Goal: Information Seeking & Learning: Compare options

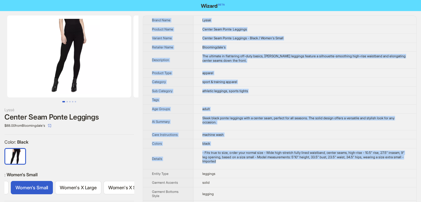
drag, startPoint x: 250, startPoint y: 163, endPoint x: 149, endPoint y: 20, distance: 175.2
copy tbody "Brand Name Lyssé Product Name Center Seam Ponte Leggings Variant Name Center Se…"
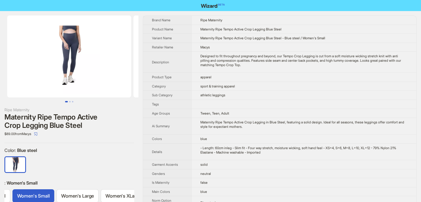
click at [281, 87] on td "sport & training apparel" at bounding box center [303, 86] width 225 height 9
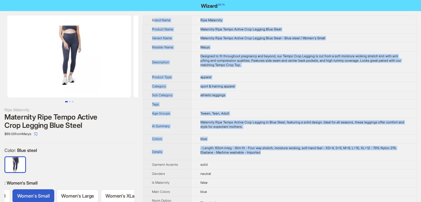
drag, startPoint x: 281, startPoint y: 154, endPoint x: 153, endPoint y: 17, distance: 187.8
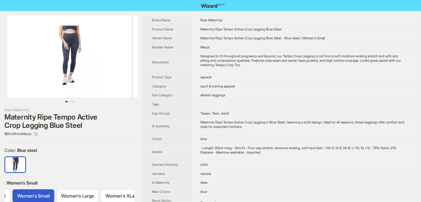
click at [148, 19] on th "Brand Name" at bounding box center [167, 20] width 48 height 9
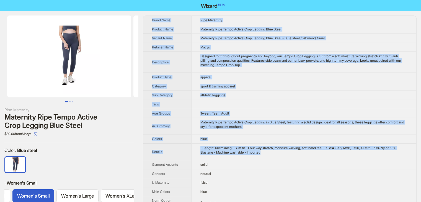
drag, startPoint x: 280, startPoint y: 154, endPoint x: 152, endPoint y: 14, distance: 189.7
copy tbody "Brand Name Ripe Maternity Product Name Maternity Ripe Tempo Active Crop Legging…"
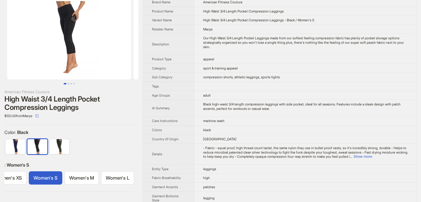
scroll to position [28, 0]
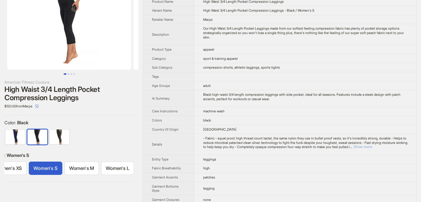
click at [372, 147] on button "Show more" at bounding box center [363, 147] width 19 height 4
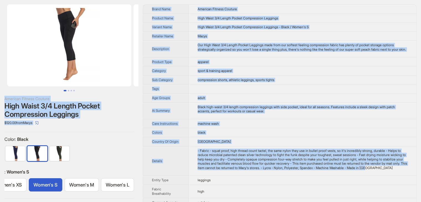
scroll to position [0, 0]
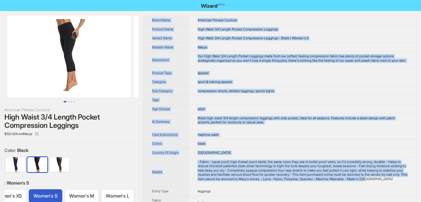
drag, startPoint x: 220, startPoint y: 160, endPoint x: 152, endPoint y: 18, distance: 157.6
copy tbody "Brand Name American Fitness Couture Product Name High Waist 3/4 Length Pocket C…"
click at [295, 78] on td "apparel" at bounding box center [303, 72] width 228 height 9
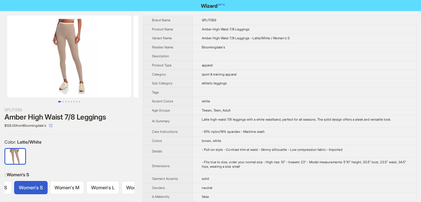
scroll to position [0, 30]
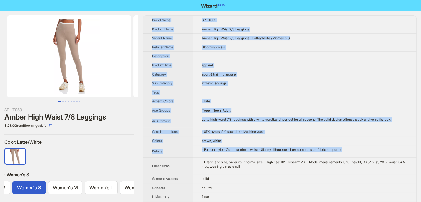
drag, startPoint x: 147, startPoint y: 19, endPoint x: 356, endPoint y: 151, distance: 247.0
copy tbody "Brand Name SPLITS59 Product Name Amber High Waist 7/8 Leggings Variant Name Amb…"
click at [312, 59] on td at bounding box center [304, 56] width 223 height 9
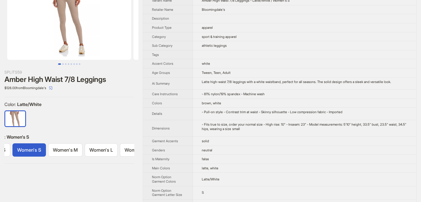
scroll to position [0, 0]
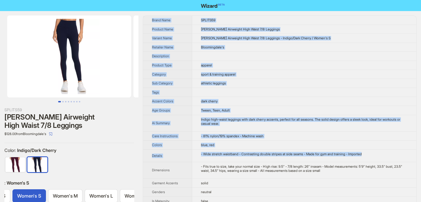
drag, startPoint x: 373, startPoint y: 123, endPoint x: 147, endPoint y: 17, distance: 249.8
copy tbody "Brand Name SPLITS59 Product Name Ella Airweight High Waist 7/8 Leggings Variant…"
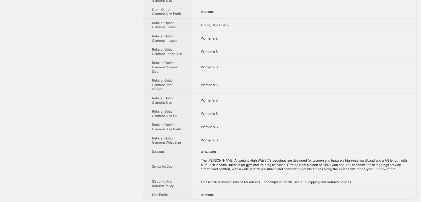
scroll to position [139, 0]
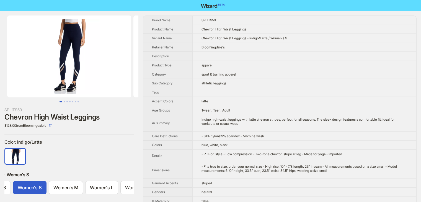
scroll to position [0, 30]
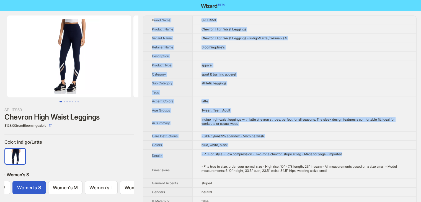
drag, startPoint x: 358, startPoint y: 154, endPoint x: 152, endPoint y: 18, distance: 247.4
drag, startPoint x: 155, startPoint y: 16, endPoint x: 151, endPoint y: 17, distance: 4.3
click at [155, 16] on th "Brand Name" at bounding box center [167, 20] width 49 height 9
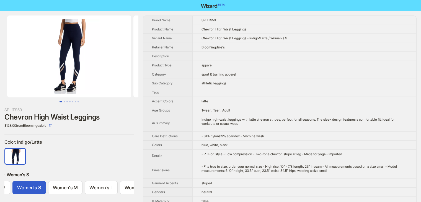
click at [151, 17] on th "Brand Name" at bounding box center [167, 20] width 49 height 9
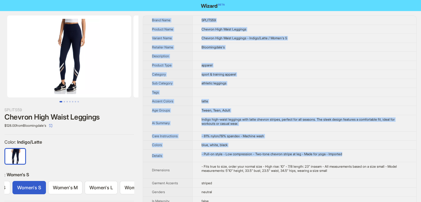
drag, startPoint x: 151, startPoint y: 17, endPoint x: 355, endPoint y: 151, distance: 244.9
copy tbody "Brand Name SPLITS59 Product Name Chevron High Waist Leggings Variant Name Chevr…"
click at [275, 65] on td "apparel" at bounding box center [304, 65] width 224 height 9
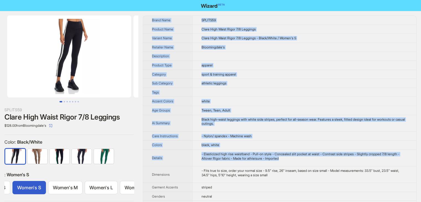
drag, startPoint x: 302, startPoint y: 104, endPoint x: 151, endPoint y: 22, distance: 171.6
copy tbody "Brand Name SPLITS59 Product Name Clare High Waist Rigor 7/8 Leggings Variant Na…"
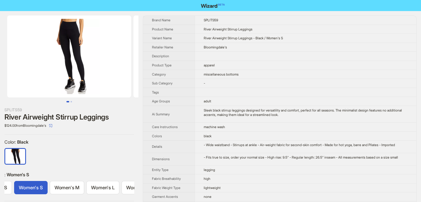
scroll to position [0, 30]
click at [71, 101] on button "Go to slide 2" at bounding box center [71, 101] width 1 height 1
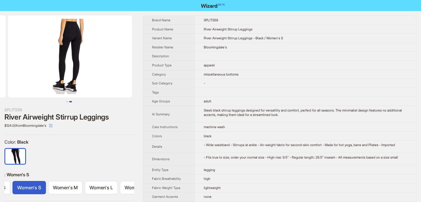
scroll to position [0, 126]
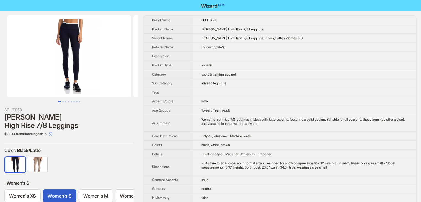
scroll to position [0, 30]
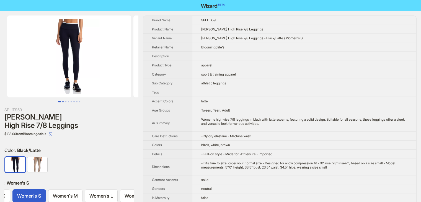
click at [63, 102] on button "Go to slide 2" at bounding box center [62, 101] width 1 height 1
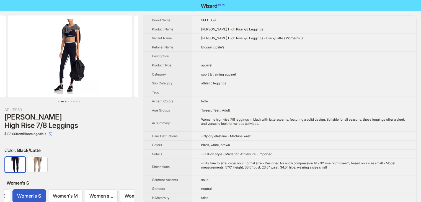
click at [66, 102] on button "Go to slide 3" at bounding box center [65, 101] width 1 height 1
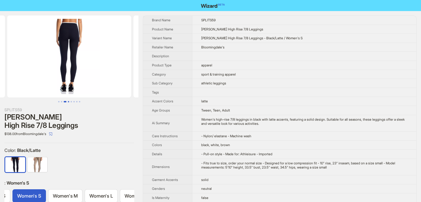
click at [68, 102] on button "Go to slide 4" at bounding box center [68, 101] width 1 height 1
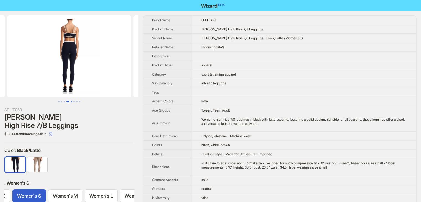
click at [71, 102] on button "Go to slide 5" at bounding box center [71, 101] width 1 height 1
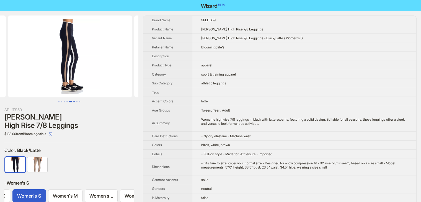
click at [73, 102] on button "Go to slide 6" at bounding box center [73, 101] width 1 height 1
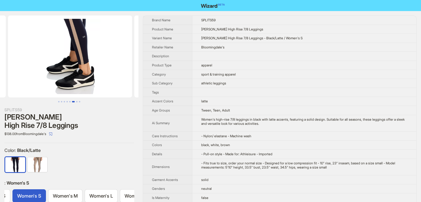
scroll to position [0, 631]
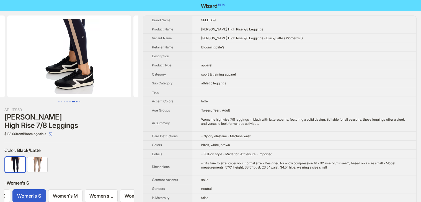
click at [76, 102] on button "Go to slide 7" at bounding box center [76, 101] width 1 height 1
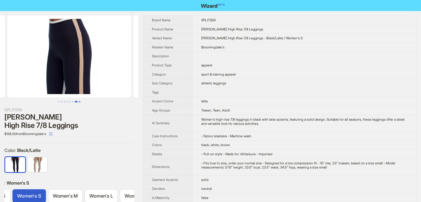
click at [79, 102] on button "Go to slide 8" at bounding box center [79, 101] width 1 height 1
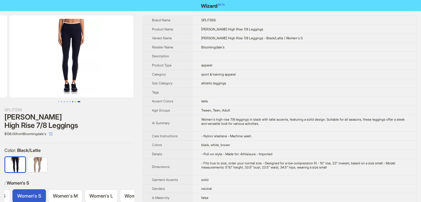
scroll to position [0, 884]
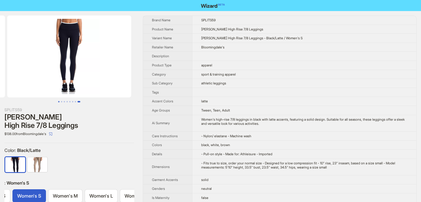
click at [59, 102] on button "Go to slide 1" at bounding box center [58, 101] width 1 height 1
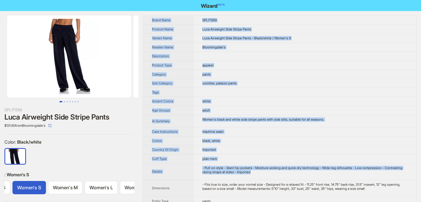
drag, startPoint x: 283, startPoint y: 145, endPoint x: 149, endPoint y: 19, distance: 183.3
copy tbody "Brand Name SPLITS59 Product Name [PERSON_NAME] Airweight Side Stripe Pants Vari…"
click at [280, 88] on td at bounding box center [304, 92] width 223 height 9
click at [268, 85] on td "culottes, palazzo pants" at bounding box center [304, 83] width 223 height 9
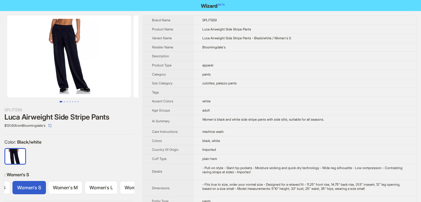
drag, startPoint x: 267, startPoint y: 85, endPoint x: 237, endPoint y: 77, distance: 31.8
click at [266, 86] on td "culottes, palazzo pants" at bounding box center [304, 83] width 223 height 9
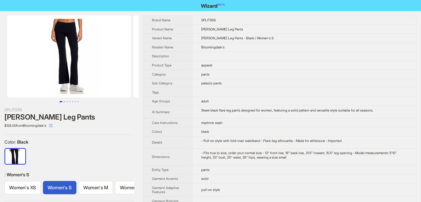
scroll to position [0, 30]
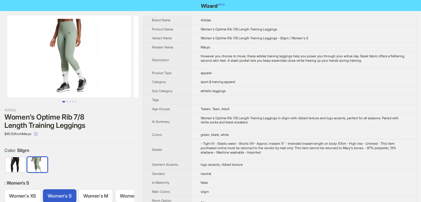
scroll to position [0, 30]
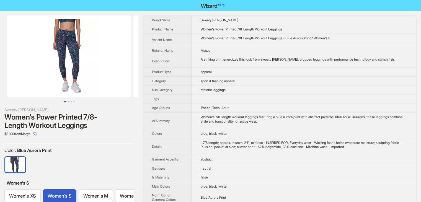
scroll to position [0, 30]
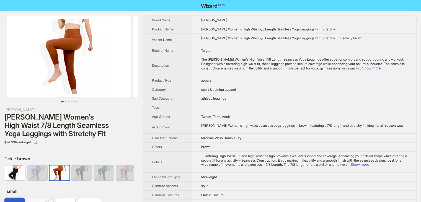
scroll to position [0, 3]
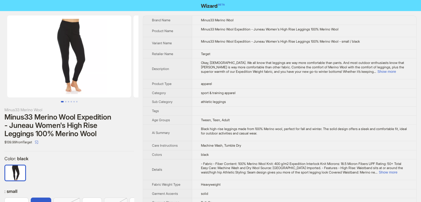
scroll to position [0, 18]
click at [396, 72] on button "Show more" at bounding box center [386, 71] width 19 height 4
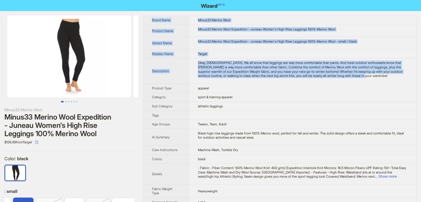
drag, startPoint x: 407, startPoint y: 76, endPoint x: 152, endPoint y: 22, distance: 260.6
copy tbody "Brand Name Minus33 Merino Wool Product Name Minus33 Merino Wool Expedition - Ju…"
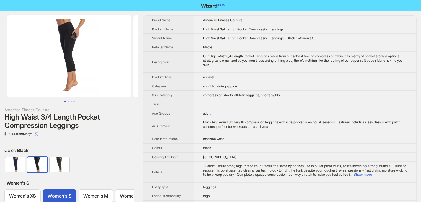
scroll to position [0, 17]
click at [270, 42] on td "High Waist 3/4 Length Pocket Compression Leggings - Black / Women's S" at bounding box center [305, 38] width 222 height 9
click at [259, 110] on td "adult" at bounding box center [305, 113] width 222 height 9
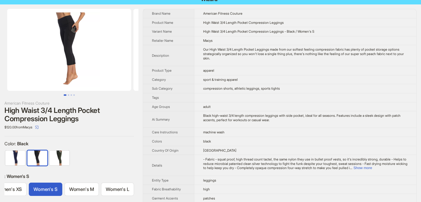
scroll to position [28, 0]
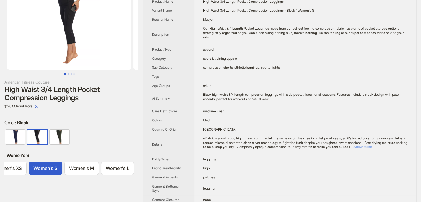
click at [372, 145] on button "Show more" at bounding box center [363, 147] width 19 height 4
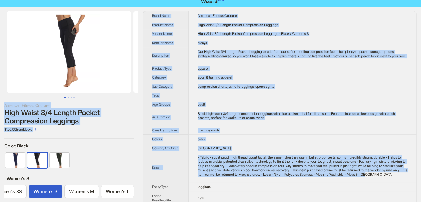
scroll to position [0, 0]
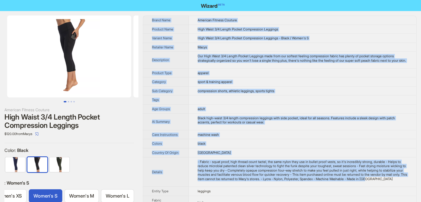
drag, startPoint x: 215, startPoint y: 132, endPoint x: 147, endPoint y: 23, distance: 128.7
copy tbody "Brand Name American Fitness Couture Product Name High Waist 3/4 Length Pocket C…"
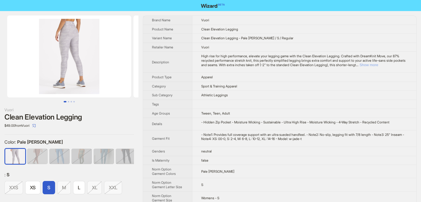
click at [378, 66] on button "Show more" at bounding box center [369, 65] width 19 height 4
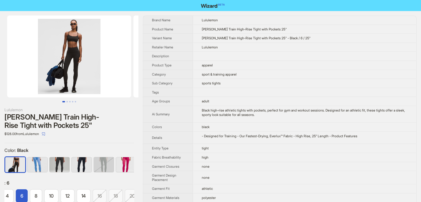
scroll to position [0, 34]
click at [388, 130] on td "black" at bounding box center [304, 127] width 223 height 9
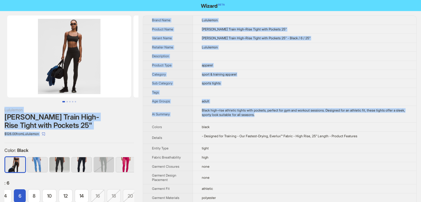
drag, startPoint x: 278, startPoint y: 117, endPoint x: 139, endPoint y: 44, distance: 157.1
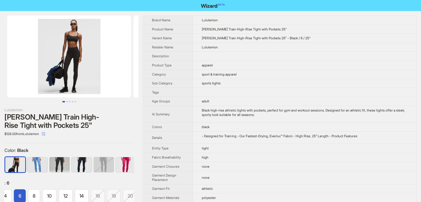
click at [280, 165] on td "none" at bounding box center [304, 166] width 223 height 9
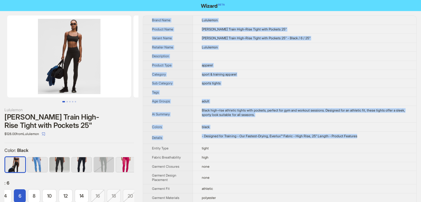
drag, startPoint x: 381, startPoint y: 136, endPoint x: 151, endPoint y: 18, distance: 258.5
copy tbody "Brand Name Lululemon Product Name Wunder Train High-Rise Tight with Pockets 25"…"
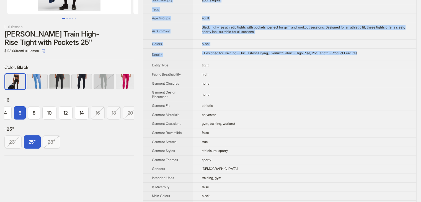
scroll to position [0, 0]
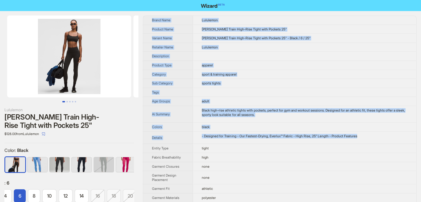
click at [279, 73] on td "sport & training apparel" at bounding box center [304, 74] width 223 height 9
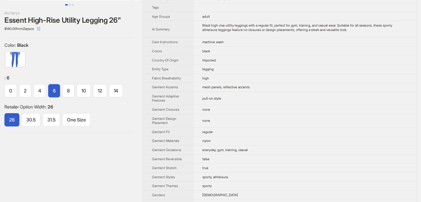
scroll to position [28, 0]
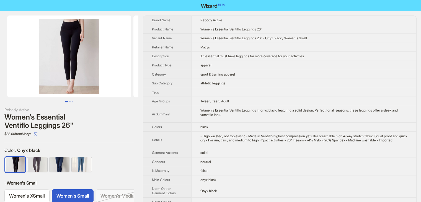
scroll to position [0, 12]
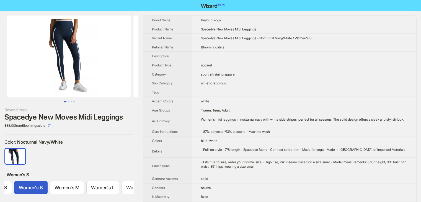
scroll to position [0, 30]
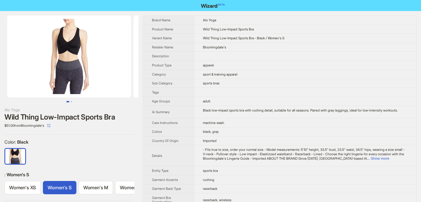
scroll to position [0, 30]
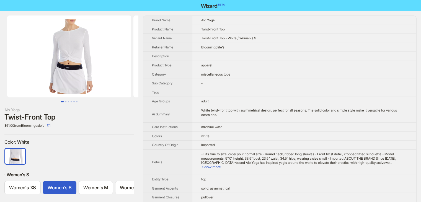
scroll to position [0, 17]
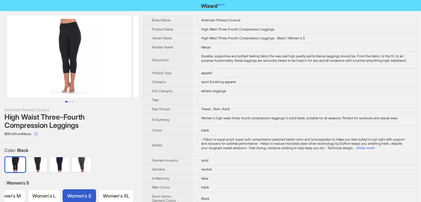
scroll to position [0, 55]
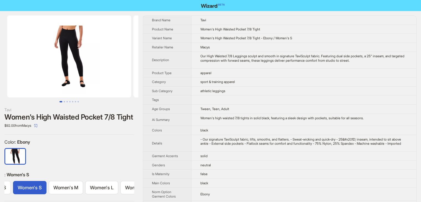
scroll to position [0, 30]
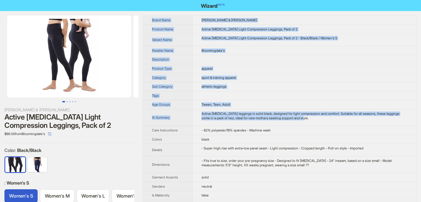
drag, startPoint x: 337, startPoint y: 121, endPoint x: 145, endPoint y: 12, distance: 219.9
copy tbody "Brand Name Ingrid & Isabel Product Name Active Postpartum Light Compression Leg…"
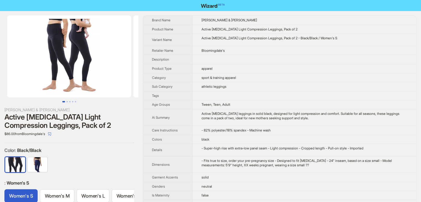
drag, startPoint x: 308, startPoint y: 174, endPoint x: 315, endPoint y: 168, distance: 9.4
click at [311, 173] on td "solid" at bounding box center [304, 177] width 224 height 9
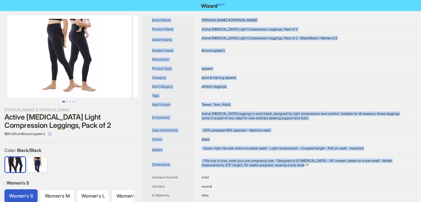
drag, startPoint x: 324, startPoint y: 166, endPoint x: 143, endPoint y: 15, distance: 234.9
copy tbody "Brand Name Ingrid & Isabel Product Name Active Postpartum Light Compression Leg…"
click at [291, 65] on td "apparel" at bounding box center [304, 68] width 224 height 9
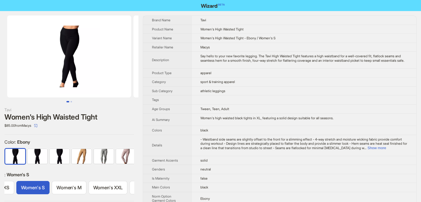
scroll to position [0, 69]
click at [393, 154] on td "- Waistband side seams are slightly offset to the front for a slimming effect -…" at bounding box center [303, 145] width 225 height 21
click at [386, 150] on button "Show more" at bounding box center [377, 148] width 19 height 4
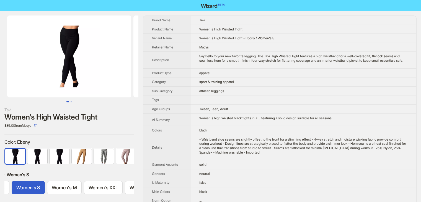
click at [294, 154] on div "- Waistband side seams are slightly offset to the front for a slimming effect -…" at bounding box center [303, 145] width 208 height 17
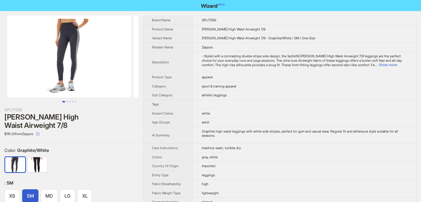
click at [67, 57] on img at bounding box center [69, 57] width 124 height 82
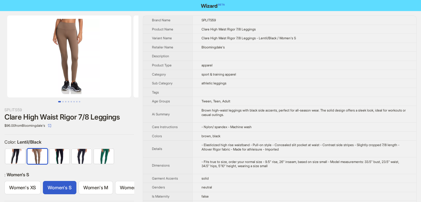
scroll to position [0, 30]
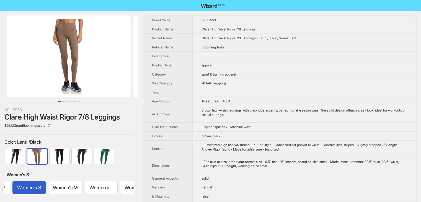
click at [96, 50] on img at bounding box center [69, 57] width 124 height 82
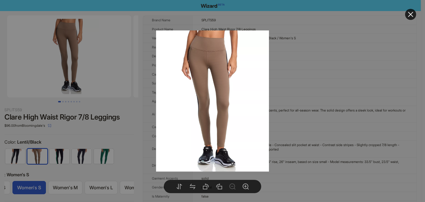
click at [316, 75] on div at bounding box center [212, 101] width 425 height 202
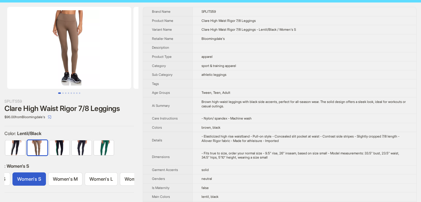
scroll to position [0, 0]
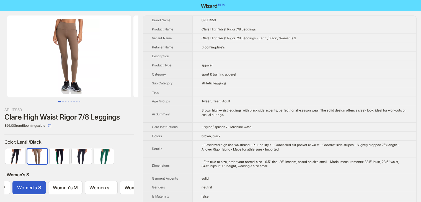
click at [79, 48] on img at bounding box center [69, 57] width 124 height 82
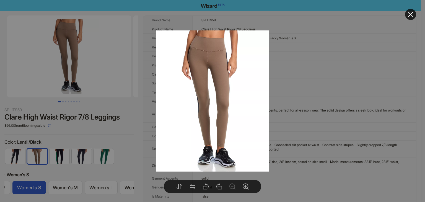
click at [239, 76] on img at bounding box center [212, 100] width 113 height 141
click at [322, 68] on div at bounding box center [212, 101] width 425 height 202
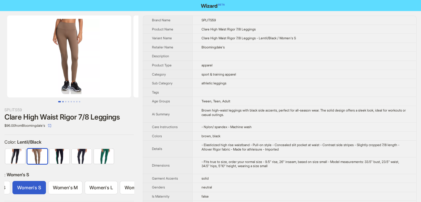
click at [62, 102] on button "Go to slide 2" at bounding box center [62, 101] width 1 height 1
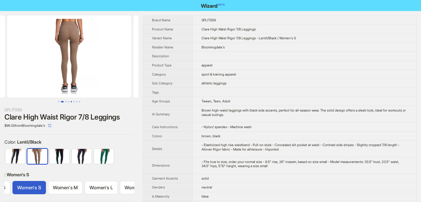
click at [69, 101] on button "Go to slide 4" at bounding box center [68, 101] width 1 height 1
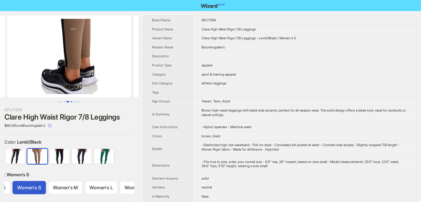
click at [71, 101] on button "Go to slide 5" at bounding box center [71, 101] width 1 height 1
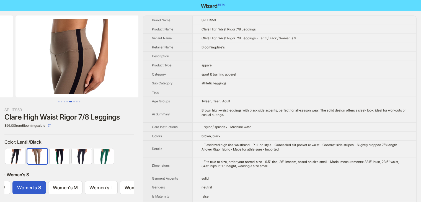
scroll to position [0, 505]
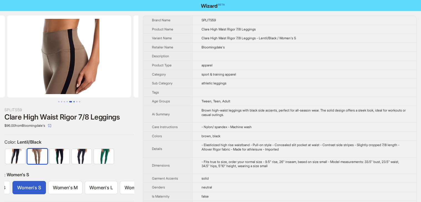
click at [73, 102] on ul at bounding box center [69, 101] width 138 height 1
click at [73, 102] on button "Go to slide 6" at bounding box center [73, 101] width 1 height 1
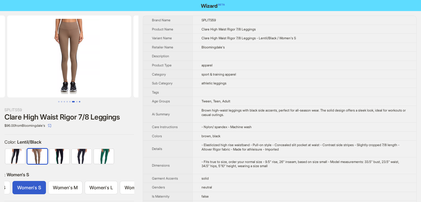
click at [79, 102] on button "Go to slide 8" at bounding box center [79, 101] width 1 height 1
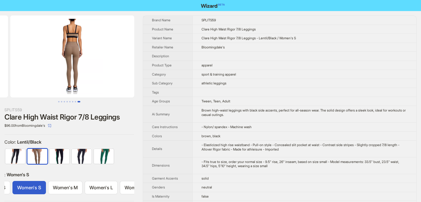
scroll to position [0, 884]
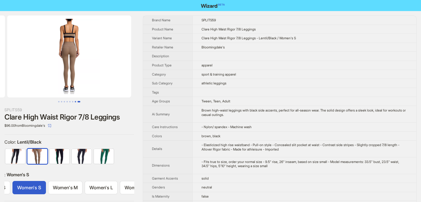
click at [75, 102] on button "Go to slide 7" at bounding box center [75, 101] width 1 height 1
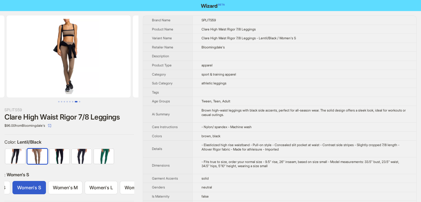
scroll to position [0, 757]
click at [89, 77] on img at bounding box center [69, 57] width 124 height 82
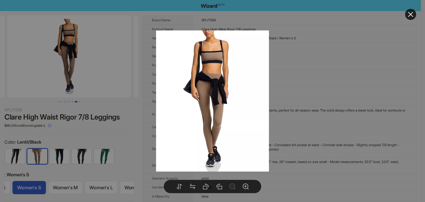
click at [72, 102] on div at bounding box center [212, 101] width 425 height 202
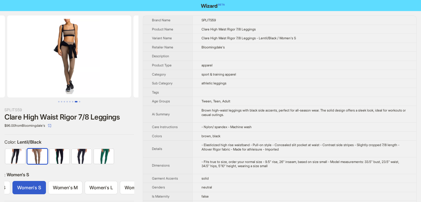
click at [72, 101] on button "Go to slide 6" at bounding box center [72, 101] width 1 height 1
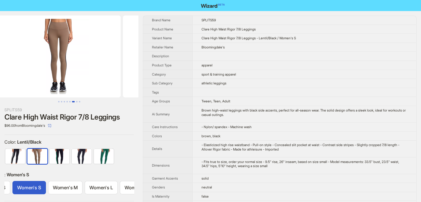
scroll to position [0, 631]
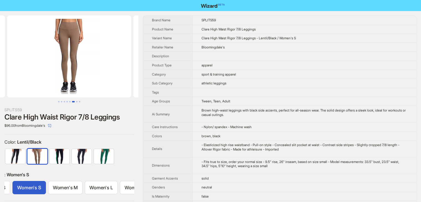
click at [72, 101] on button "Go to slide 6" at bounding box center [73, 101] width 3 height 1
click at [69, 102] on button "Go to slide 5" at bounding box center [69, 101] width 1 height 1
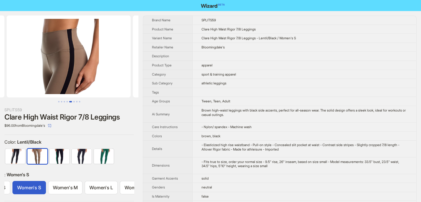
scroll to position [0, 505]
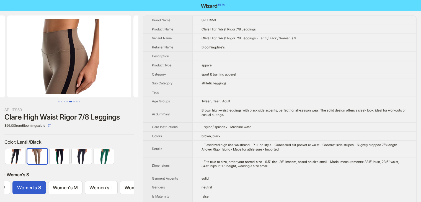
click at [79, 47] on img at bounding box center [69, 57] width 124 height 82
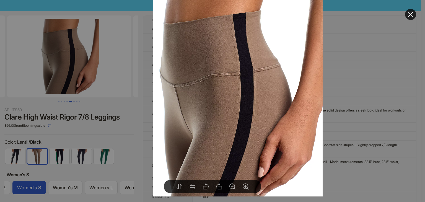
click at [337, 76] on div at bounding box center [212, 101] width 425 height 202
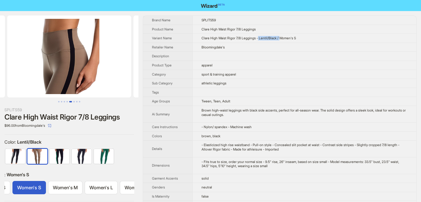
drag, startPoint x: 261, startPoint y: 38, endPoint x: 283, endPoint y: 39, distance: 22.2
click at [283, 39] on span "Clare High Waist Rigor 7/8 Leggings - Lentil/Black / Women's S" at bounding box center [249, 38] width 94 height 4
click at [68, 102] on button "Go to slide 4" at bounding box center [66, 101] width 1 height 1
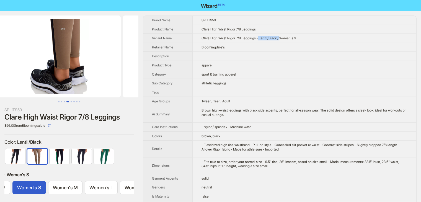
scroll to position [0, 379]
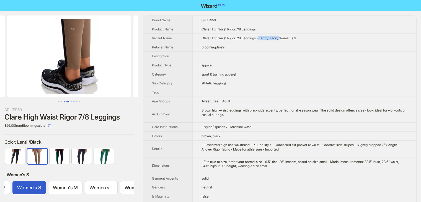
click at [64, 101] on button "Go to slide 3" at bounding box center [64, 101] width 1 height 1
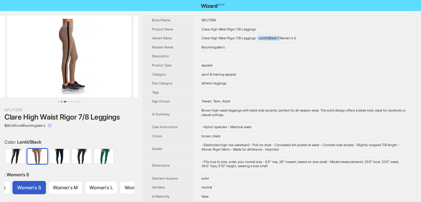
click at [62, 101] on button "Go to slide 2" at bounding box center [61, 101] width 1 height 1
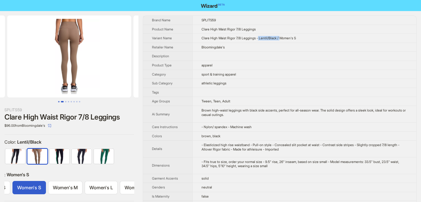
click at [60, 101] on button "Go to slide 1" at bounding box center [58, 101] width 1 height 1
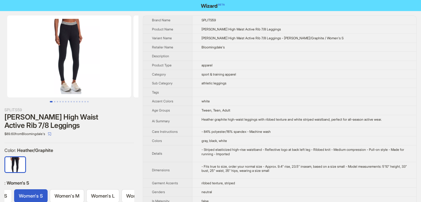
scroll to position [0, 30]
click at [320, 75] on td "sport & training apparel" at bounding box center [304, 74] width 224 height 9
click at [96, 45] on img at bounding box center [69, 57] width 124 height 82
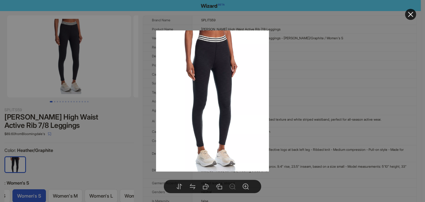
click at [307, 80] on div at bounding box center [212, 101] width 425 height 202
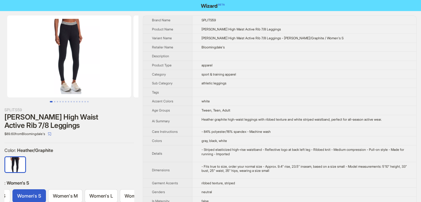
scroll to position [55, 0]
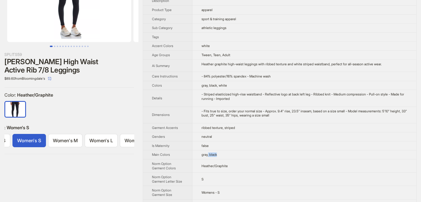
drag, startPoint x: 210, startPoint y: 153, endPoint x: 225, endPoint y: 153, distance: 14.7
click at [225, 153] on td "gray, black" at bounding box center [304, 154] width 224 height 9
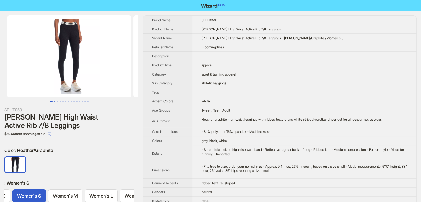
click at [54, 101] on button "Go to slide 2" at bounding box center [54, 101] width 1 height 1
click at [65, 101] on button "Go to slide 6" at bounding box center [65, 101] width 1 height 1
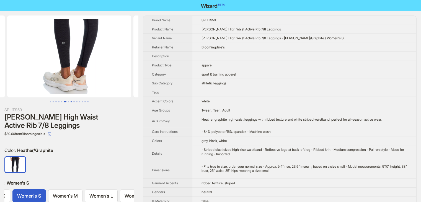
drag, startPoint x: 71, startPoint y: 102, endPoint x: 72, endPoint y: 99, distance: 2.9
click at [72, 101] on button "Go to slide 8" at bounding box center [71, 101] width 1 height 1
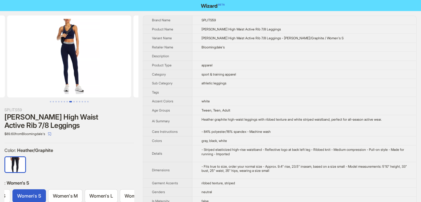
click at [82, 61] on img at bounding box center [69, 57] width 124 height 82
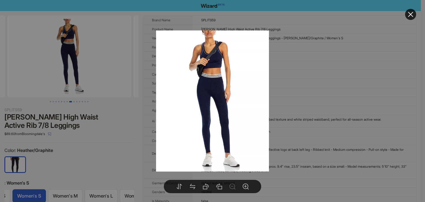
click at [313, 87] on div at bounding box center [212, 101] width 425 height 202
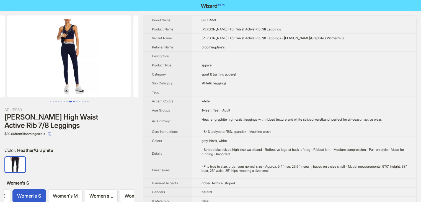
click at [74, 102] on button "Go to slide 9" at bounding box center [73, 101] width 1 height 1
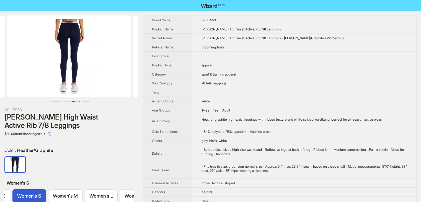
click at [79, 102] on button "Go to slide 11" at bounding box center [79, 101] width 1 height 1
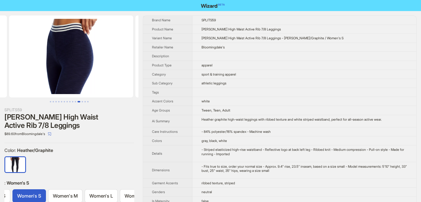
scroll to position [0, 1262]
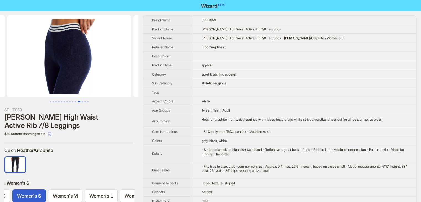
click at [80, 60] on img at bounding box center [69, 57] width 124 height 82
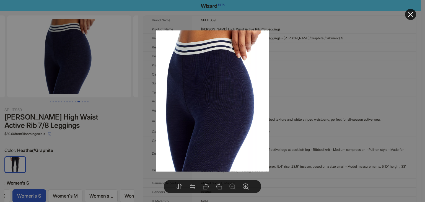
click at [302, 87] on div at bounding box center [212, 101] width 425 height 202
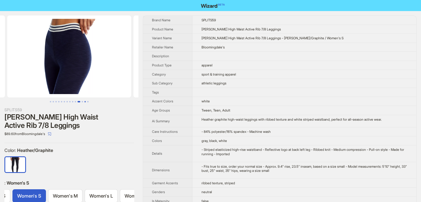
click at [84, 102] on button "Go to slide 13" at bounding box center [84, 101] width 1 height 1
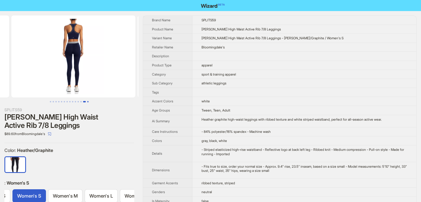
click at [88, 101] on button "Go to slide 14" at bounding box center [87, 101] width 1 height 1
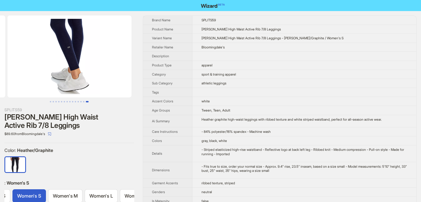
scroll to position [0, 1641]
click at [50, 101] on button "Go to slide 1" at bounding box center [50, 101] width 1 height 1
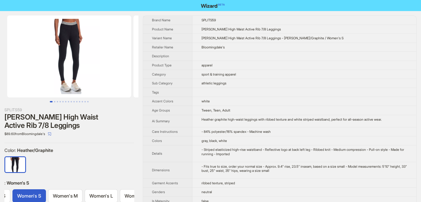
click at [115, 52] on img at bounding box center [69, 57] width 124 height 82
click at [99, 60] on img at bounding box center [69, 57] width 124 height 82
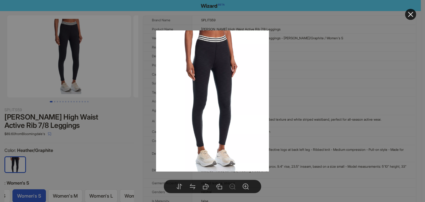
click at [288, 70] on div at bounding box center [212, 101] width 425 height 202
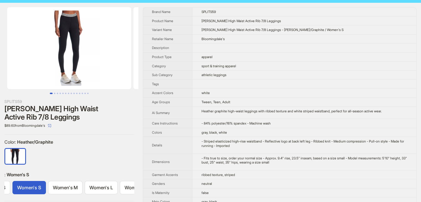
scroll to position [83, 0]
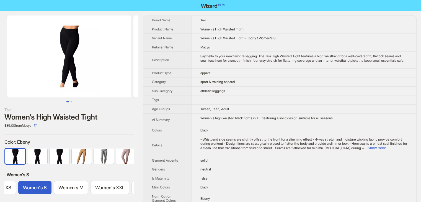
scroll to position [0, 69]
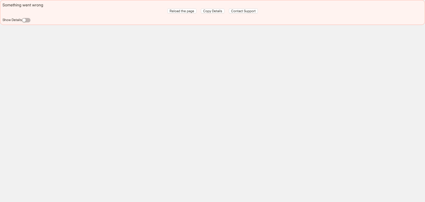
click at [391, 37] on div "Something went wrong Reload the page Copy Details Contact Support Show Details" at bounding box center [212, 101] width 425 height 202
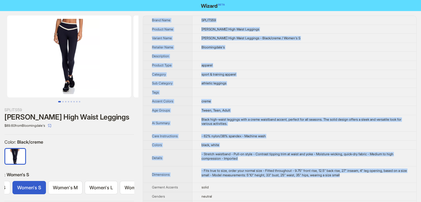
drag, startPoint x: 376, startPoint y: 151, endPoint x: 147, endPoint y: 22, distance: 263.4
copy tbody "Brand Name SPLITS59 Product Name [PERSON_NAME] High Waist Leggings Variant Name…"
click at [311, 83] on td "athletic leggings" at bounding box center [304, 83] width 224 height 9
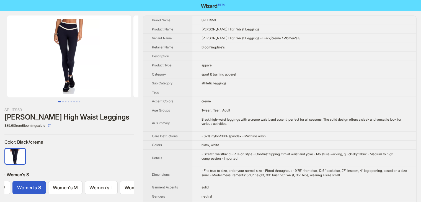
click at [311, 83] on td "athletic leggings" at bounding box center [304, 83] width 224 height 9
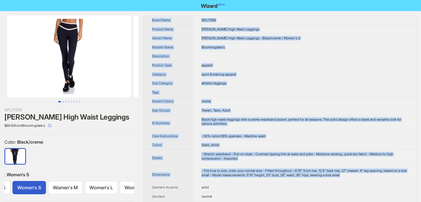
drag, startPoint x: 368, startPoint y: 177, endPoint x: 147, endPoint y: 20, distance: 270.4
copy tbody "Brand Name SPLITS59 Product Name [PERSON_NAME] High Waist Leggings Variant Name…"
click at [308, 70] on td "sport & training apparel" at bounding box center [304, 74] width 224 height 9
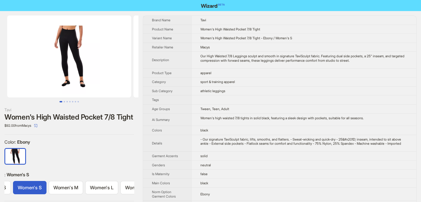
scroll to position [0, 30]
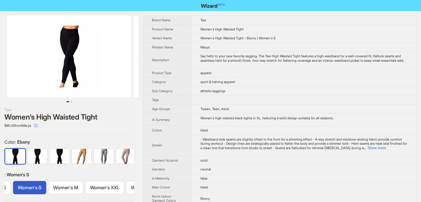
scroll to position [0, 69]
click at [386, 150] on button "Show more" at bounding box center [377, 148] width 19 height 4
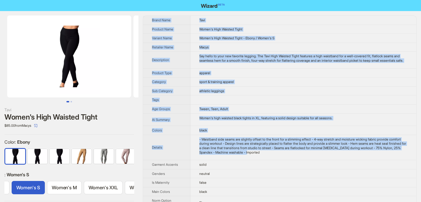
drag, startPoint x: 291, startPoint y: 158, endPoint x: 149, endPoint y: 22, distance: 196.6
copy tbody "Brand Name Tavi Product Name Women's High Waisted Tight Variant Name Women's Hi…"
click at [307, 27] on td "Women's High Waisted Tight" at bounding box center [303, 29] width 226 height 9
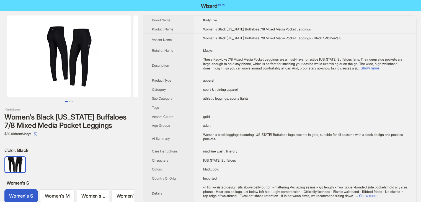
click at [63, 70] on img at bounding box center [69, 57] width 124 height 82
click at [77, 65] on img at bounding box center [69, 57] width 124 height 82
click at [70, 101] on button "Go to slide 2" at bounding box center [69, 101] width 1 height 1
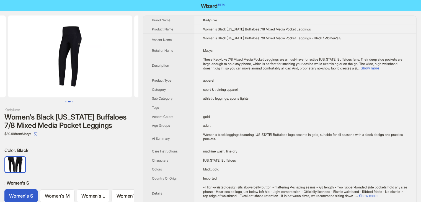
scroll to position [0, 126]
click at [76, 102] on ul at bounding box center [69, 101] width 138 height 1
click at [73, 102] on button "Go to slide 3" at bounding box center [72, 101] width 1 height 1
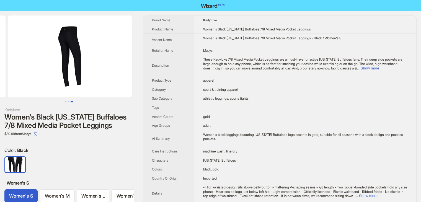
click at [83, 64] on img at bounding box center [70, 57] width 124 height 82
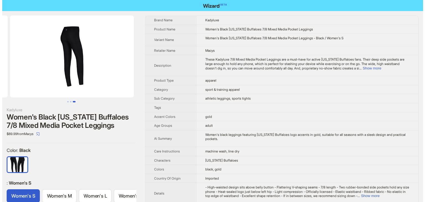
scroll to position [0, 252]
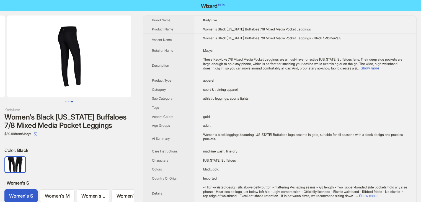
click at [92, 67] on img at bounding box center [69, 57] width 124 height 82
click at [103, 76] on img at bounding box center [69, 57] width 124 height 82
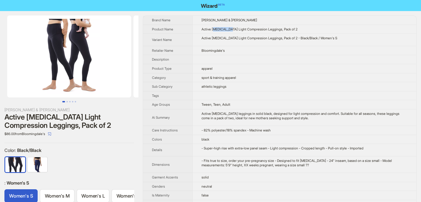
drag, startPoint x: 220, startPoint y: 31, endPoint x: 231, endPoint y: 33, distance: 11.2
click at [231, 33] on td "Active Postpartum Light Compression Leggings, Pack of 2" at bounding box center [304, 29] width 224 height 9
click at [315, 86] on td "athletic leggings" at bounding box center [304, 86] width 224 height 9
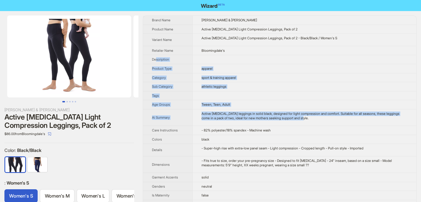
drag, startPoint x: 329, startPoint y: 121, endPoint x: 154, endPoint y: 56, distance: 186.3
click at [241, 123] on td "Active postpartum leggings in solid black, designed for light compression and c…" at bounding box center [304, 117] width 224 height 17
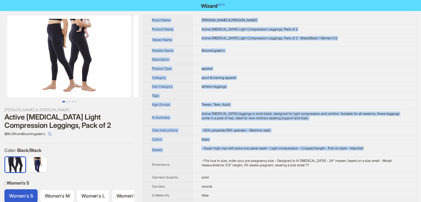
drag, startPoint x: 391, startPoint y: 149, endPoint x: 151, endPoint y: 20, distance: 272.6
copy tbody "Brand Name Ingrid & Isabel Product Name Active Postpartum Light Compression Leg…"
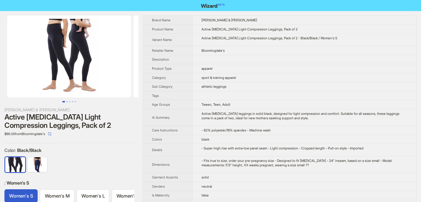
click at [82, 146] on div "Ingrid & Isabel Active Postpartum Light Compression Leggings, Pack of 2 $86.00 …" at bounding box center [69, 112] width 138 height 203
click at [91, 82] on img at bounding box center [69, 57] width 124 height 82
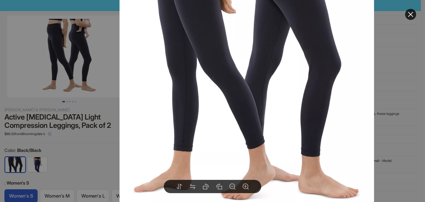
click at [388, 97] on div at bounding box center [212, 101] width 425 height 202
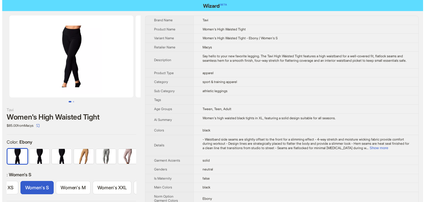
scroll to position [0, 69]
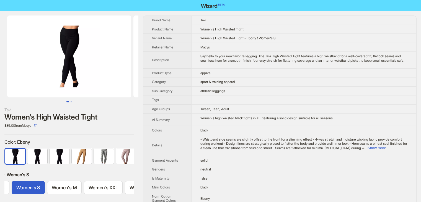
click at [76, 73] on img at bounding box center [69, 57] width 124 height 82
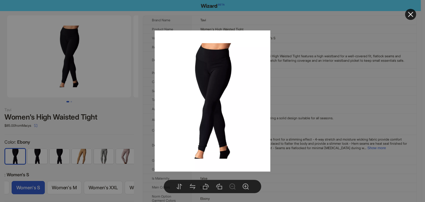
click at [343, 79] on div at bounding box center [212, 101] width 425 height 202
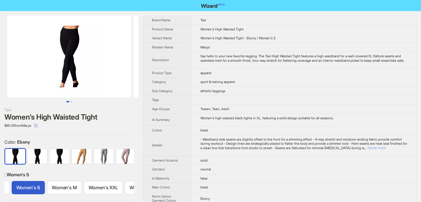
click at [386, 150] on button "Show more" at bounding box center [377, 148] width 19 height 4
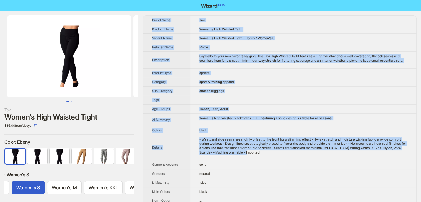
drag, startPoint x: 300, startPoint y: 159, endPoint x: 152, endPoint y: 16, distance: 206.4
copy tbody "Brand Name [PERSON_NAME] Product Name Women's High Waisted Tight Variant Name W…"
click at [93, 87] on img at bounding box center [69, 57] width 124 height 82
click at [76, 71] on img at bounding box center [69, 57] width 124 height 82
